Goal: Task Accomplishment & Management: Use online tool/utility

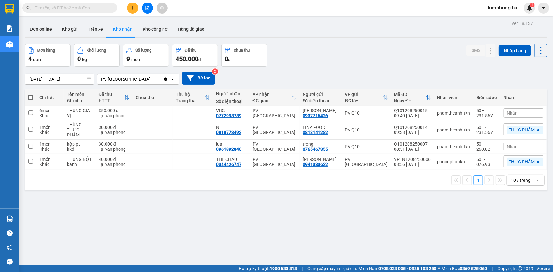
click at [262, 206] on div "ver 1.8.137 Đơn online Kho gửi Trên xe Kho nhận Kho công nợ Hàng đã giao Đơn hà…" at bounding box center [286, 155] width 528 height 272
click at [31, 98] on span at bounding box center [30, 97] width 5 height 5
click at [30, 95] on input "checkbox" at bounding box center [30, 95] width 0 height 0
checkbox input "true"
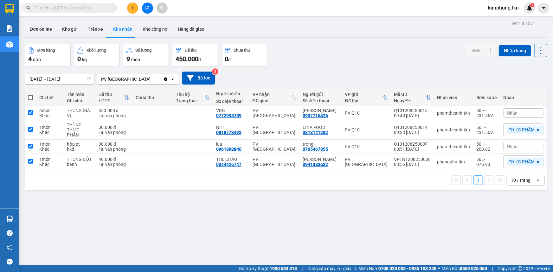
checkbox input "true"
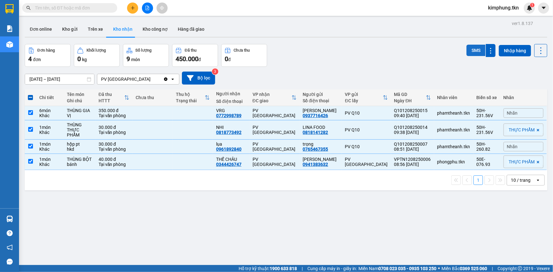
click at [469, 51] on button "SMS" at bounding box center [476, 50] width 19 height 11
click at [472, 48] on div "SMS" at bounding box center [476, 48] width 9 height 0
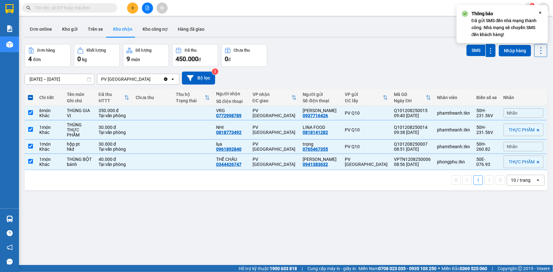
click at [540, 11] on icon "Close" at bounding box center [540, 12] width 5 height 5
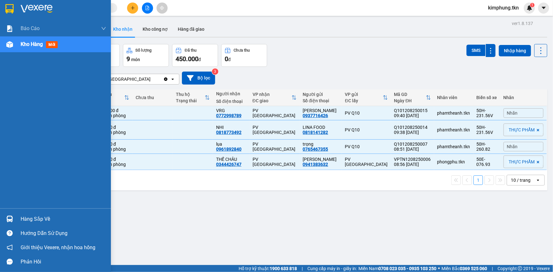
click at [44, 215] on div "Hàng sắp về" at bounding box center [64, 220] width 86 height 10
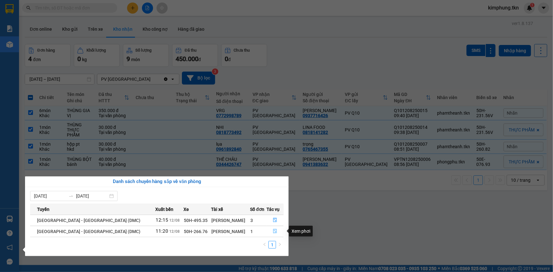
click at [269, 231] on button "button" at bounding box center [275, 232] width 16 height 10
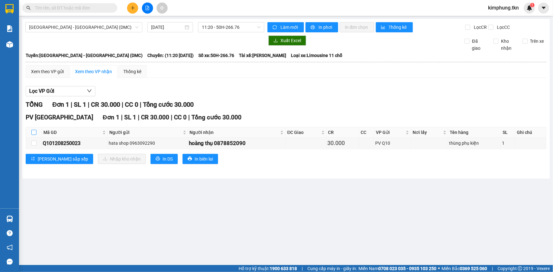
click at [35, 135] on input "checkbox" at bounding box center [33, 132] width 5 height 5
checkbox input "true"
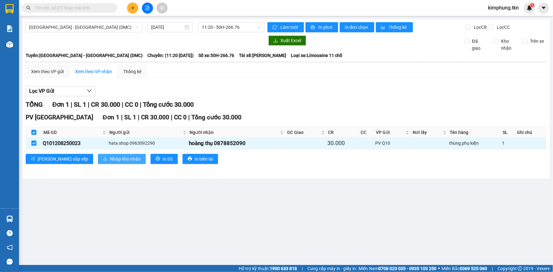
click at [110, 156] on span "Nhập kho nhận" at bounding box center [125, 159] width 31 height 7
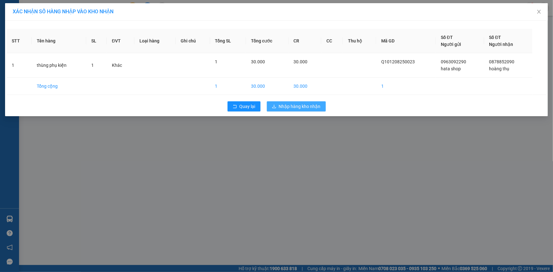
click at [307, 106] on span "Nhập hàng kho nhận" at bounding box center [300, 106] width 42 height 7
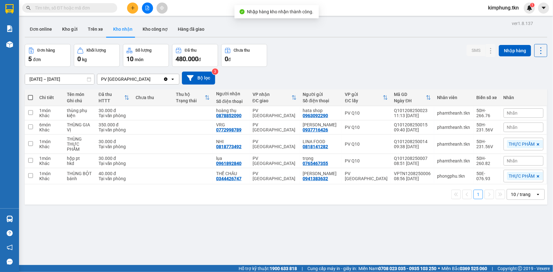
click at [31, 99] on span at bounding box center [30, 97] width 5 height 5
click at [30, 95] on input "checkbox" at bounding box center [30, 95] width 0 height 0
checkbox input "true"
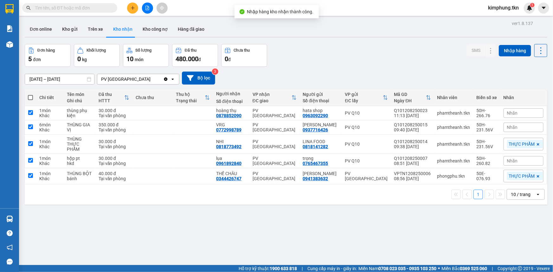
checkbox input "true"
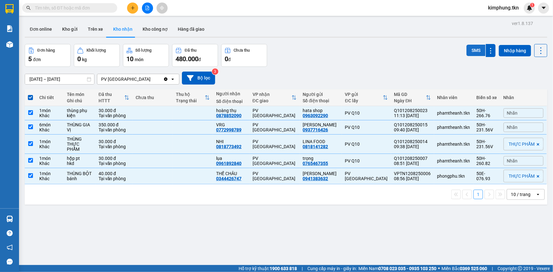
click at [477, 54] on button "SMS" at bounding box center [476, 50] width 19 height 11
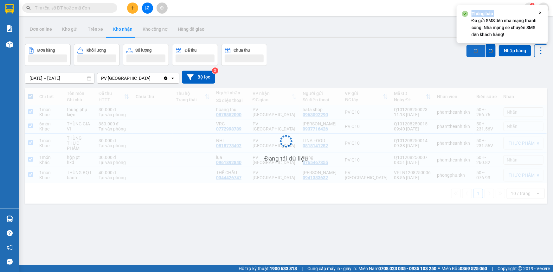
click at [477, 16] on strong "Thông báo" at bounding box center [483, 13] width 22 height 5
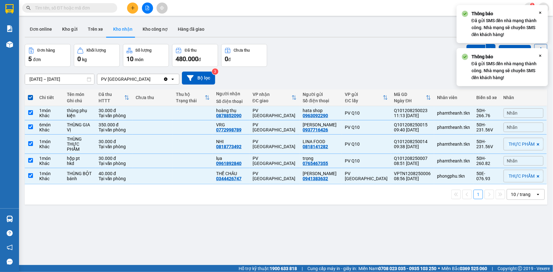
click at [541, 55] on icon "Close" at bounding box center [540, 55] width 5 height 5
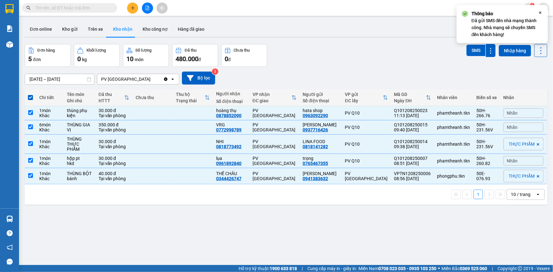
click at [539, 12] on icon "Close" at bounding box center [540, 12] width 5 height 5
